Goal: Check status: Check status

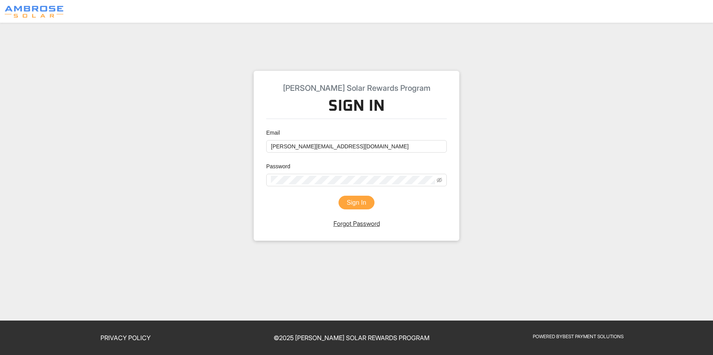
click at [356, 202] on button "Sign In" at bounding box center [357, 202] width 36 height 14
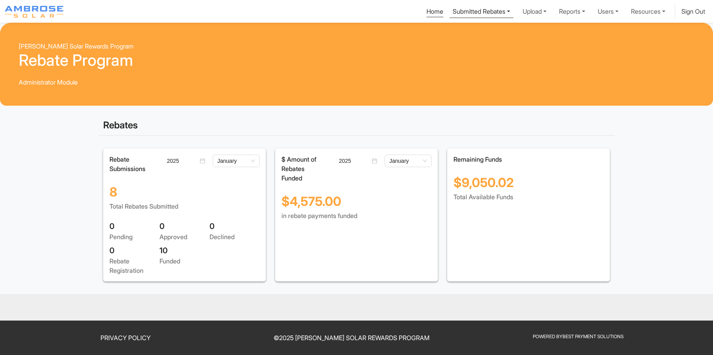
click at [482, 9] on link "Submitted Rebates" at bounding box center [482, 11] width 64 height 14
click at [465, 30] on div "Pending Rebates" at bounding box center [481, 29] width 49 height 9
